Goal: Communication & Community: Connect with others

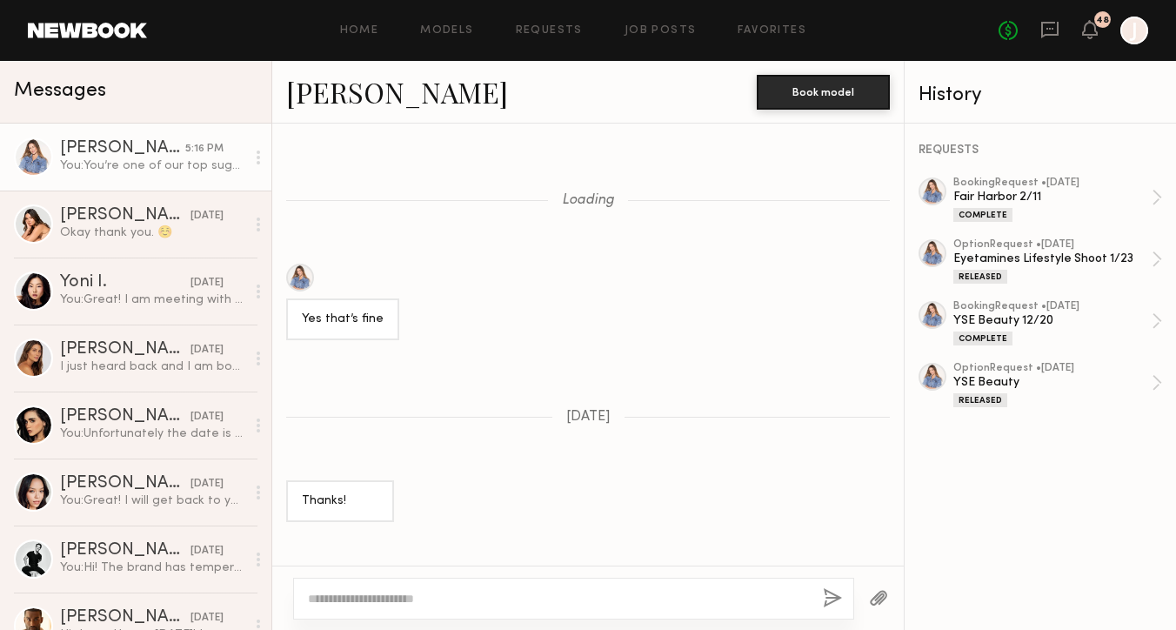
scroll to position [2614, 0]
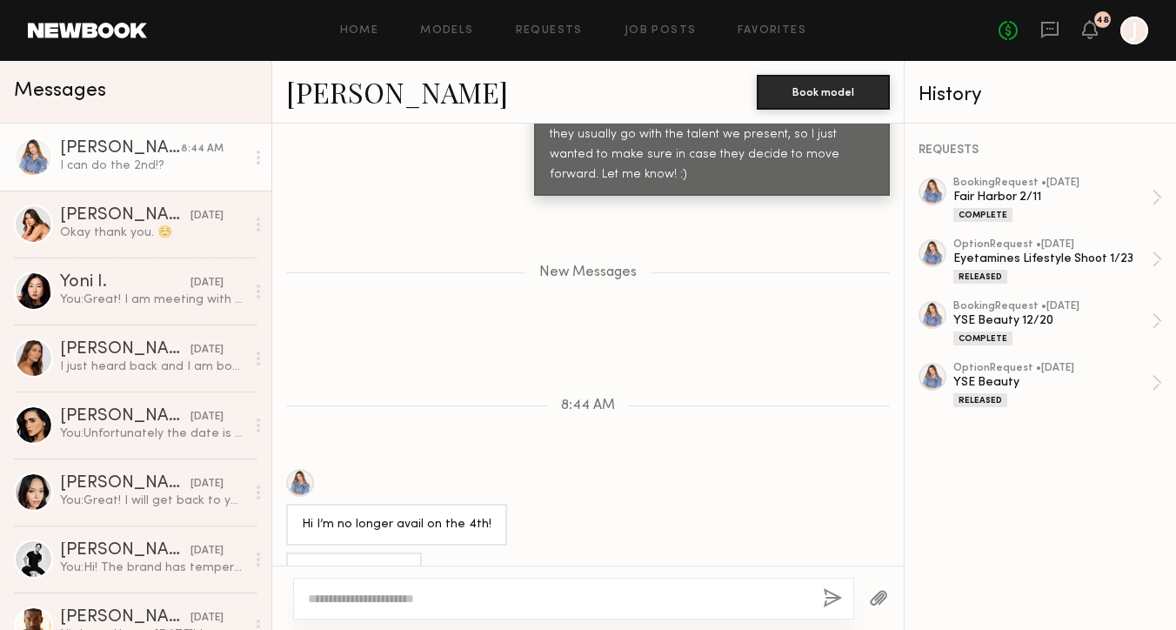
scroll to position [1534, 0]
